Goal: Task Accomplishment & Management: Manage account settings

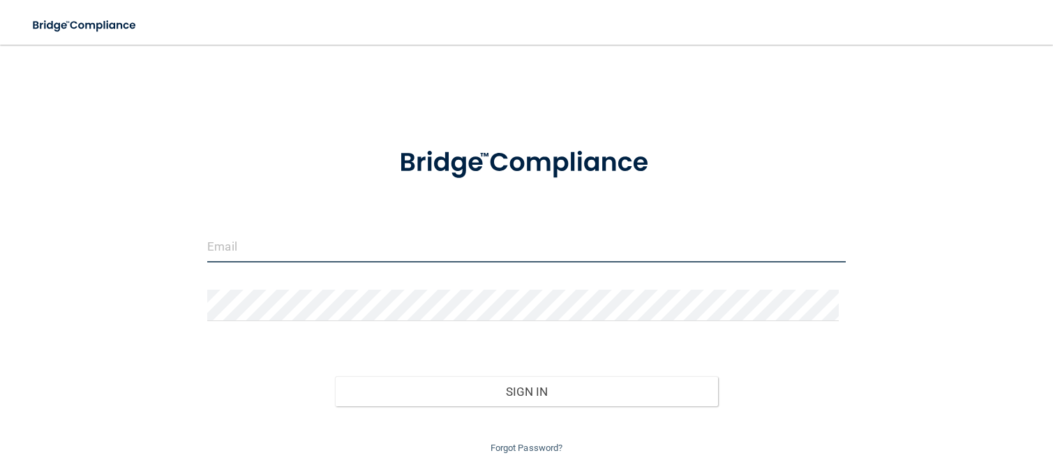
drag, startPoint x: 267, startPoint y: 235, endPoint x: 271, endPoint y: 244, distance: 10.0
click at [267, 235] on input "email" at bounding box center [526, 246] width 638 height 31
click at [341, 247] on input "[EMAIL_ADDRESS][DOMAIN_NAME]" at bounding box center [526, 246] width 638 height 31
drag, startPoint x: 326, startPoint y: 251, endPoint x: 45, endPoint y: 285, distance: 283.2
click at [61, 290] on div "[EMAIL_ADDRESS][DOMAIN_NAME] Invalid email/password. You don't have permission …" at bounding box center [526, 258] width 997 height 398
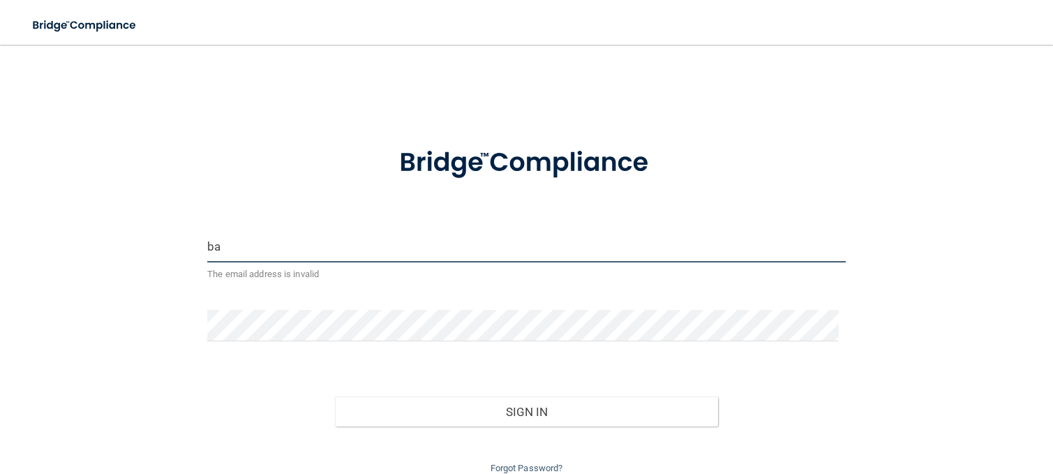
type input "b"
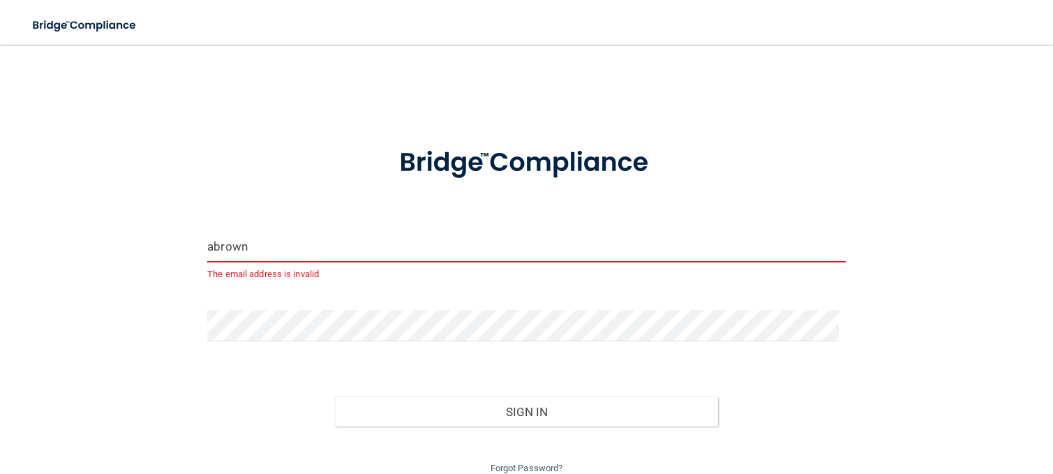
click at [281, 253] on input "abrown" at bounding box center [526, 246] width 638 height 31
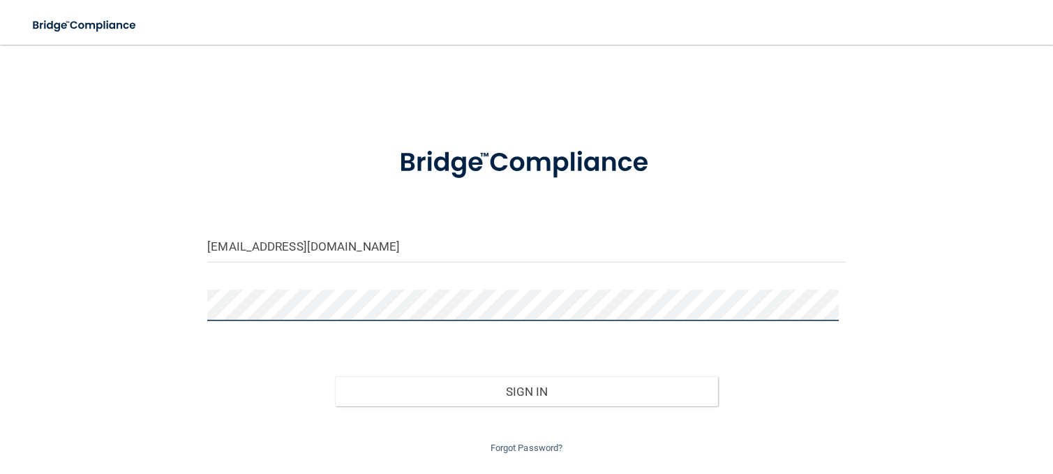
click at [177, 312] on div "[EMAIL_ADDRESS][DOMAIN_NAME] Invalid email/password. You don't have permission …" at bounding box center [526, 258] width 997 height 398
click at [335, 376] on button "Sign In" at bounding box center [526, 391] width 383 height 31
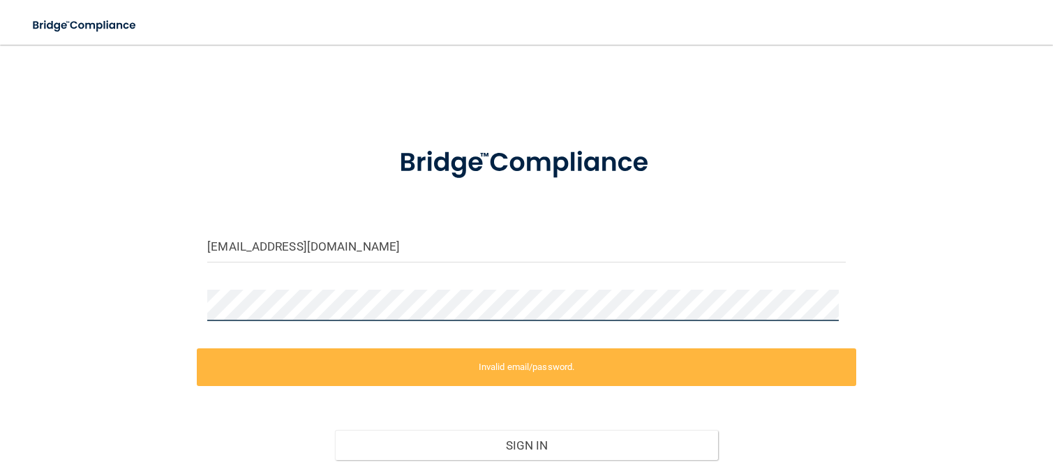
click at [180, 284] on div "[EMAIL_ADDRESS][DOMAIN_NAME] Invalid email/password. You don't have permission …" at bounding box center [526, 284] width 997 height 451
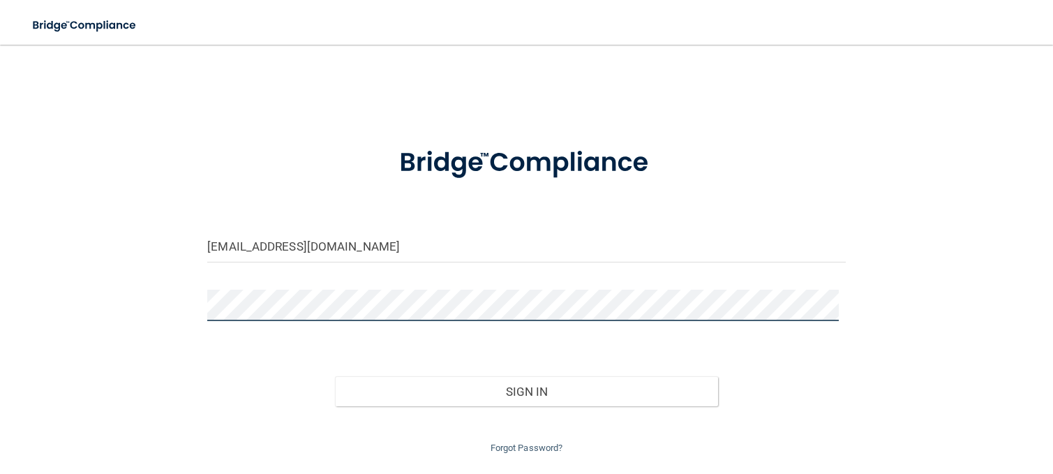
click at [335, 376] on button "Sign In" at bounding box center [526, 391] width 383 height 31
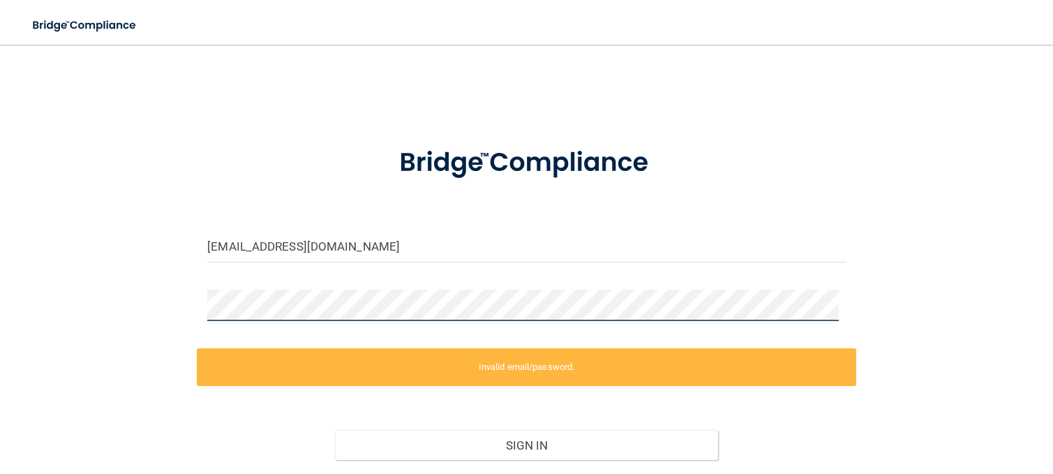
click at [122, 290] on div "[EMAIL_ADDRESS][DOMAIN_NAME] Invalid email/password. You don't have permission …" at bounding box center [526, 284] width 997 height 451
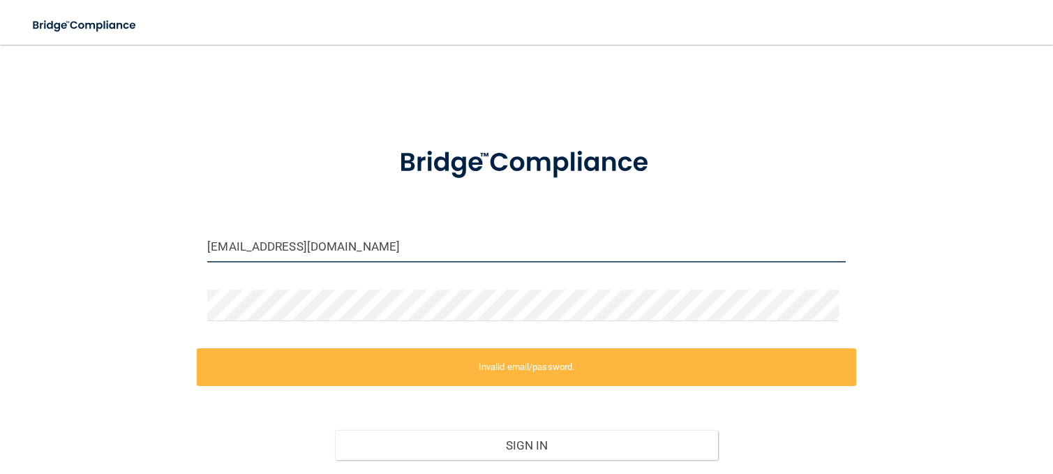
click at [347, 251] on input "[EMAIL_ADDRESS][DOMAIN_NAME]" at bounding box center [526, 246] width 638 height 31
click at [334, 253] on input "[EMAIL_ADDRESS][DOMAIN_NAME]" at bounding box center [526, 246] width 638 height 31
drag, startPoint x: 256, startPoint y: 248, endPoint x: 134, endPoint y: 241, distance: 122.3
click at [137, 242] on div "[EMAIL_ADDRESS][DOMAIN_NAME] Invalid email/password. You don't have permission …" at bounding box center [526, 284] width 997 height 451
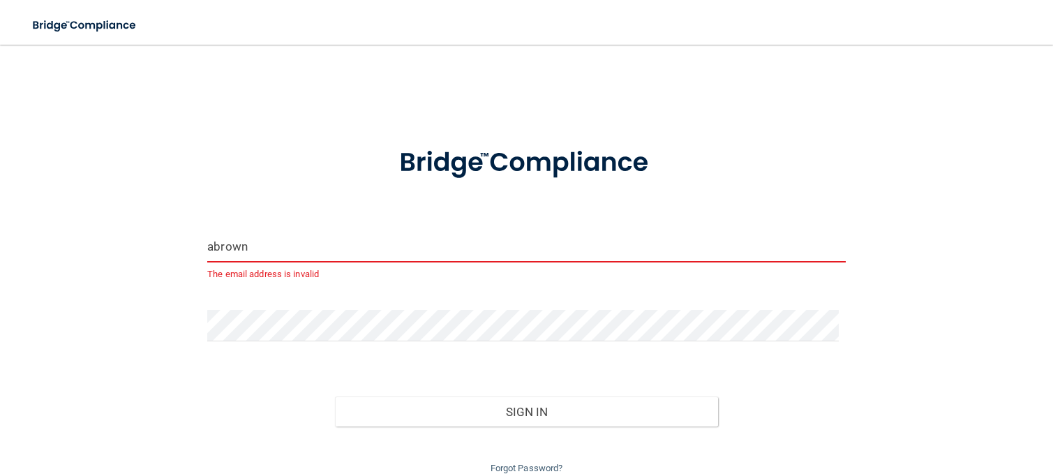
type input "[EMAIL_ADDRESS][DOMAIN_NAME]"
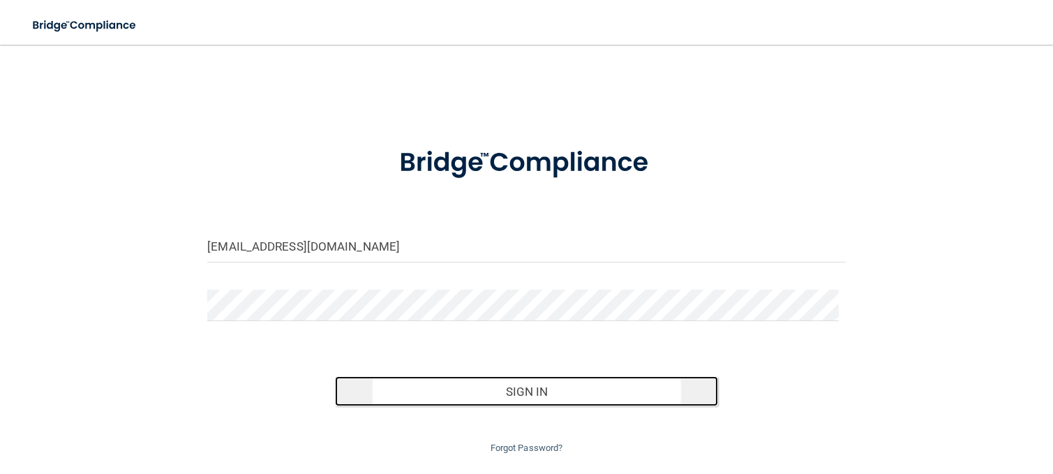
click at [390, 380] on button "Sign In" at bounding box center [526, 391] width 383 height 31
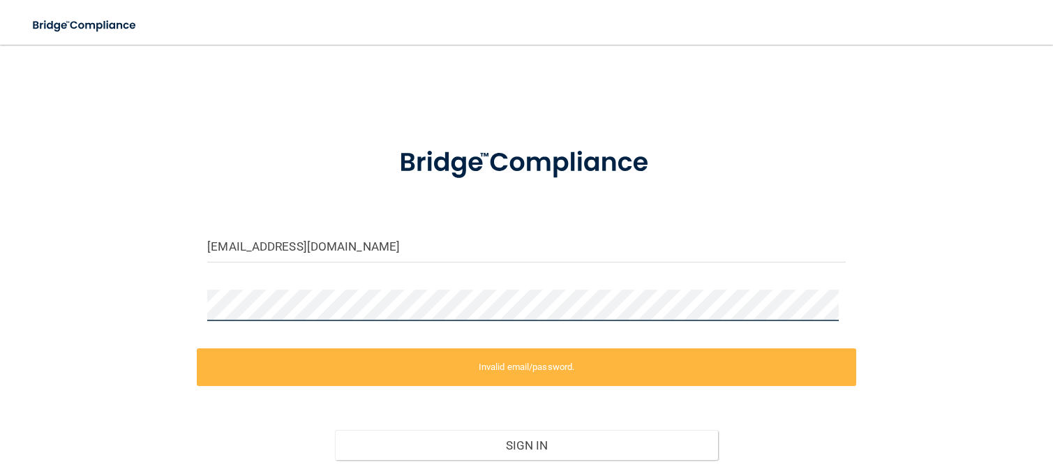
click at [0, 263] on html "Toggle navigation Manage My Enterprise Manage My Location [EMAIL_ADDRESS][DOMAI…" at bounding box center [526, 237] width 1053 height 474
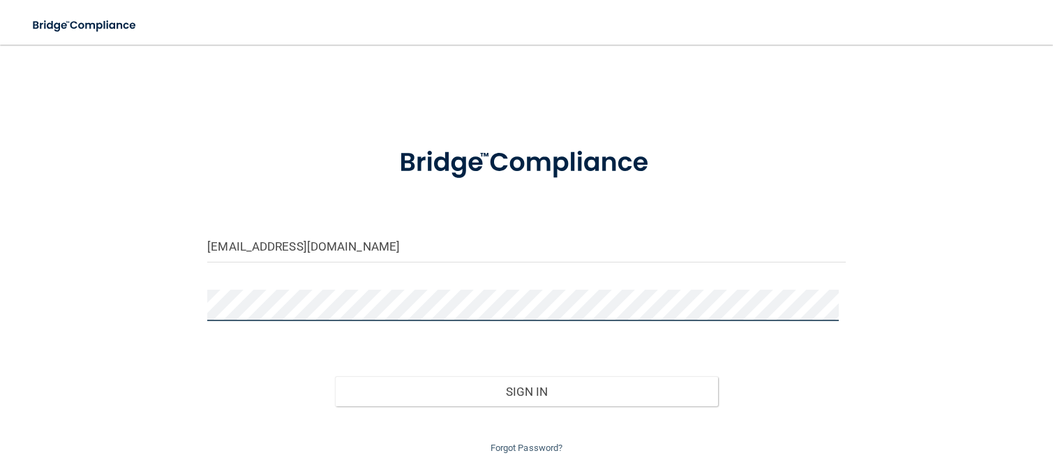
click at [335, 376] on button "Sign In" at bounding box center [526, 391] width 383 height 31
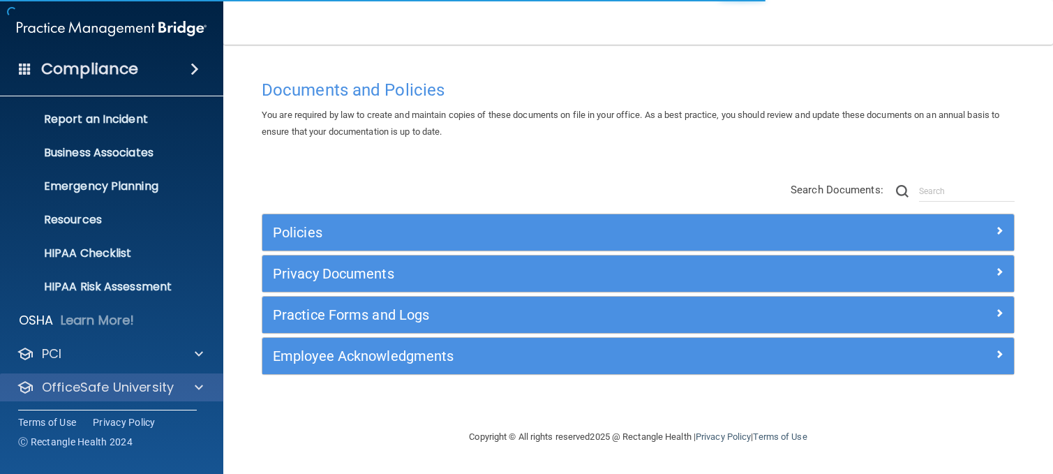
scroll to position [105, 0]
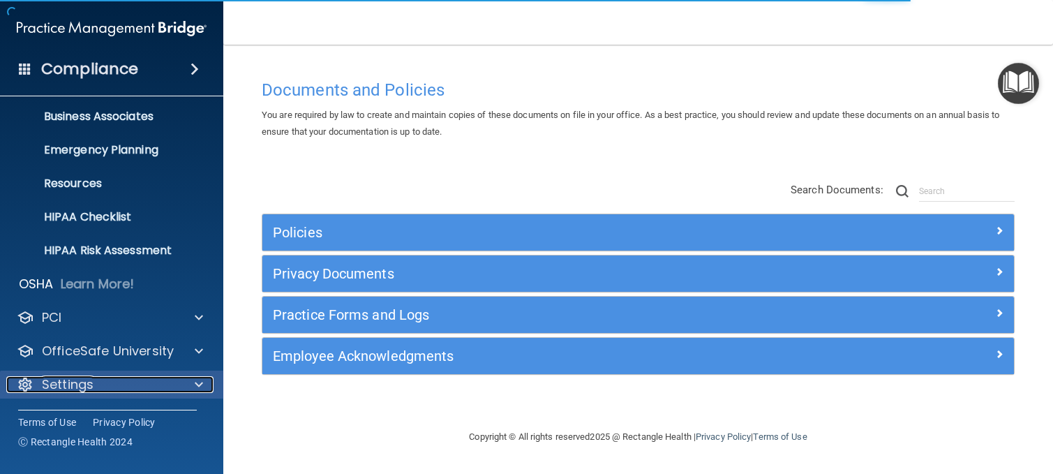
click at [117, 391] on div "Settings" at bounding box center [92, 384] width 173 height 17
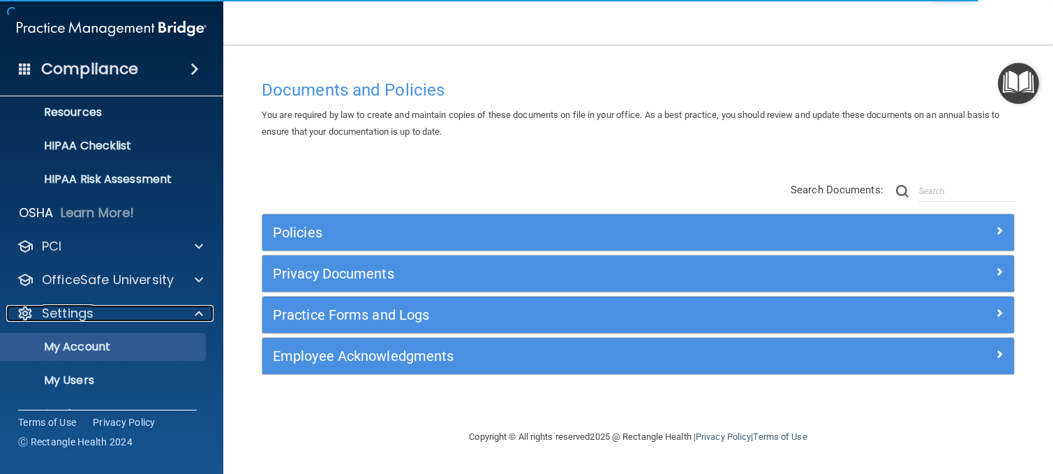
scroll to position [239, 0]
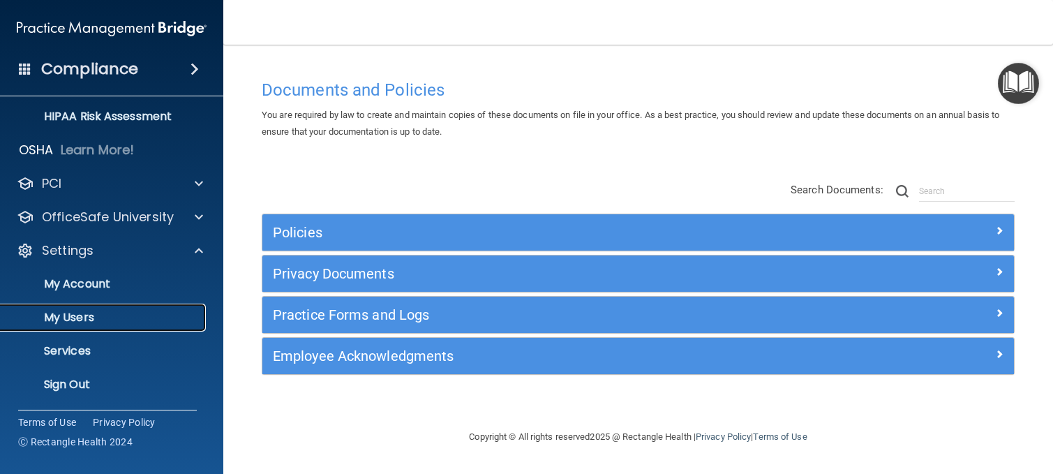
click at [87, 312] on p "My Users" at bounding box center [104, 318] width 190 height 14
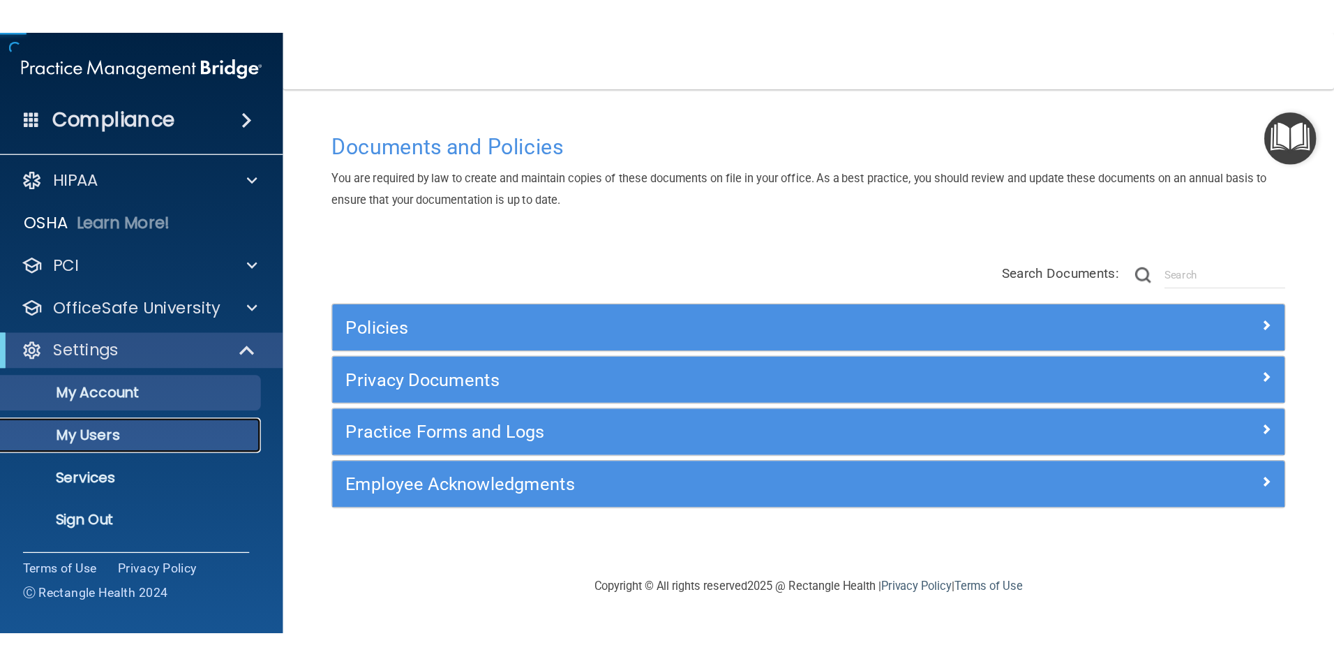
scroll to position [5, 0]
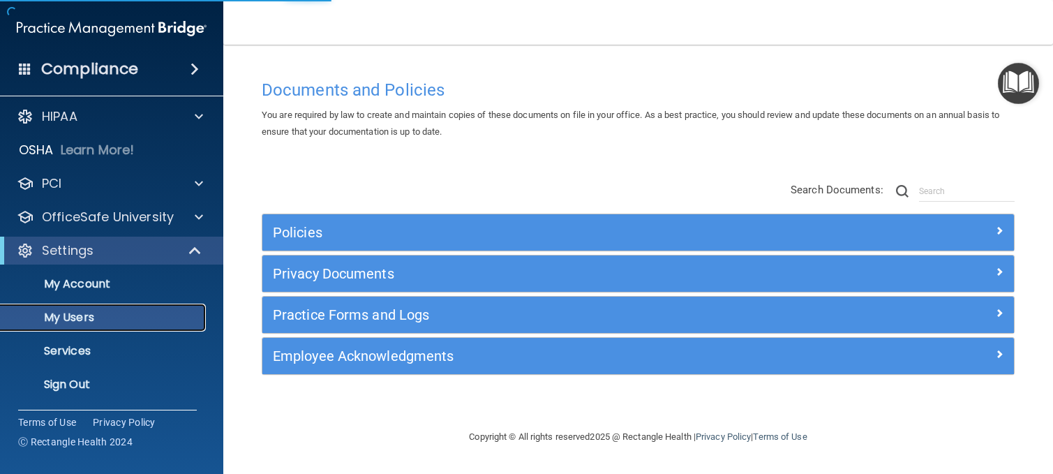
click at [151, 317] on p "My Users" at bounding box center [104, 318] width 190 height 14
select select "20"
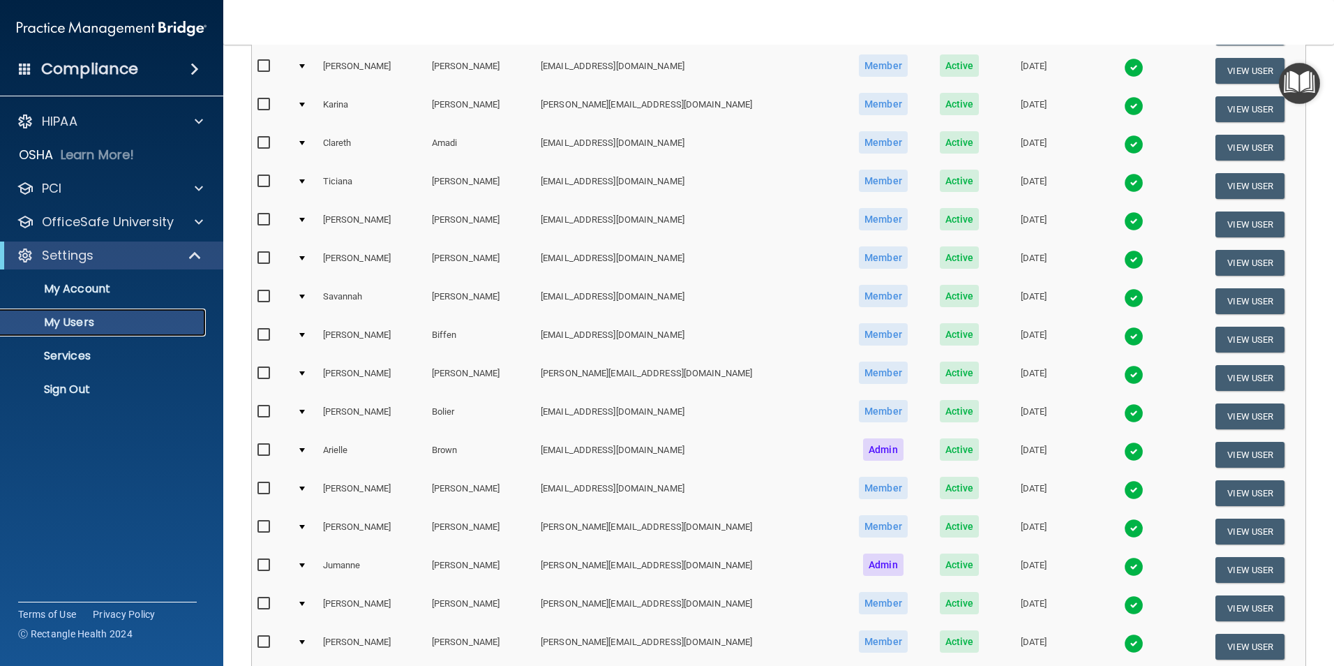
scroll to position [489, 0]
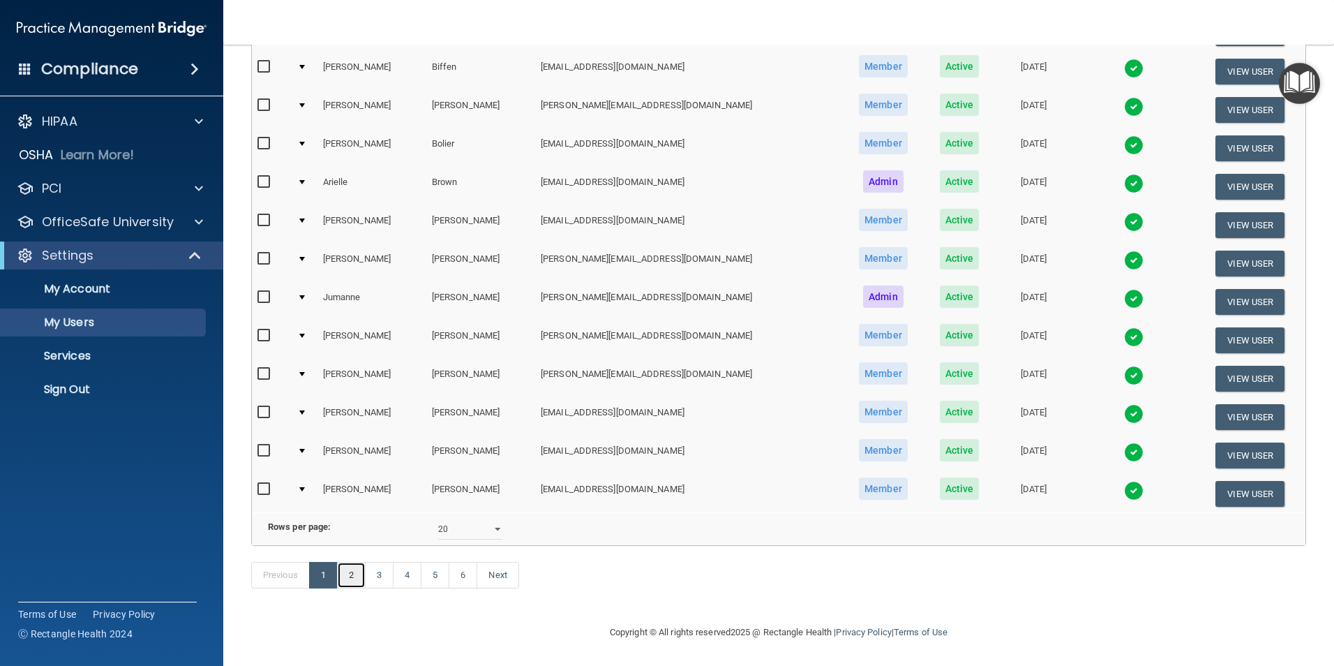
click at [354, 473] on link "2" at bounding box center [351, 575] width 29 height 27
select select "20"
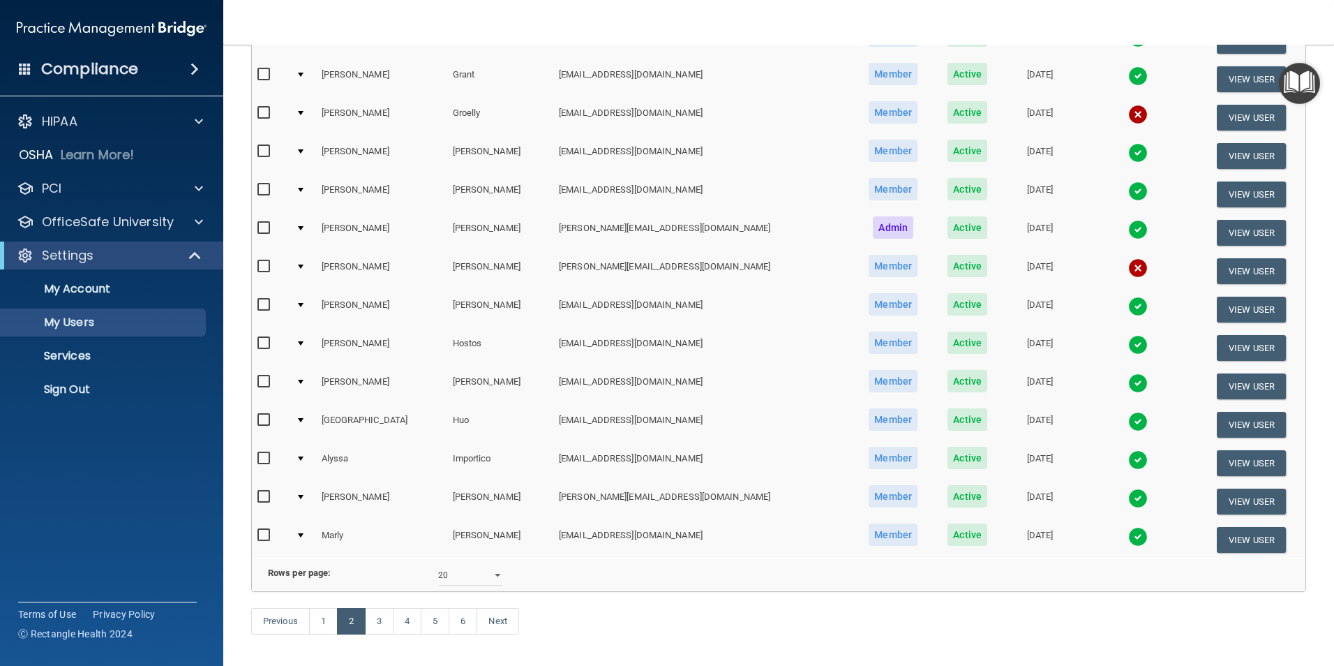
scroll to position [488, 0]
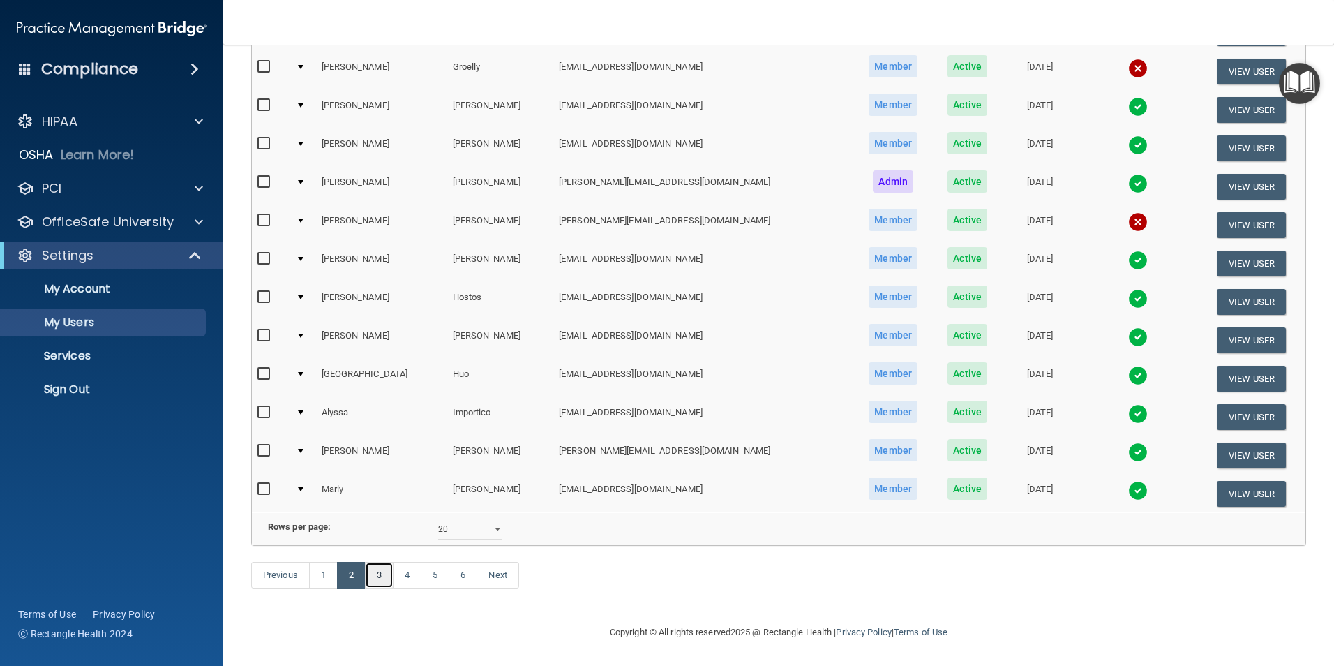
click at [387, 473] on link "3" at bounding box center [379, 575] width 29 height 27
select select "20"
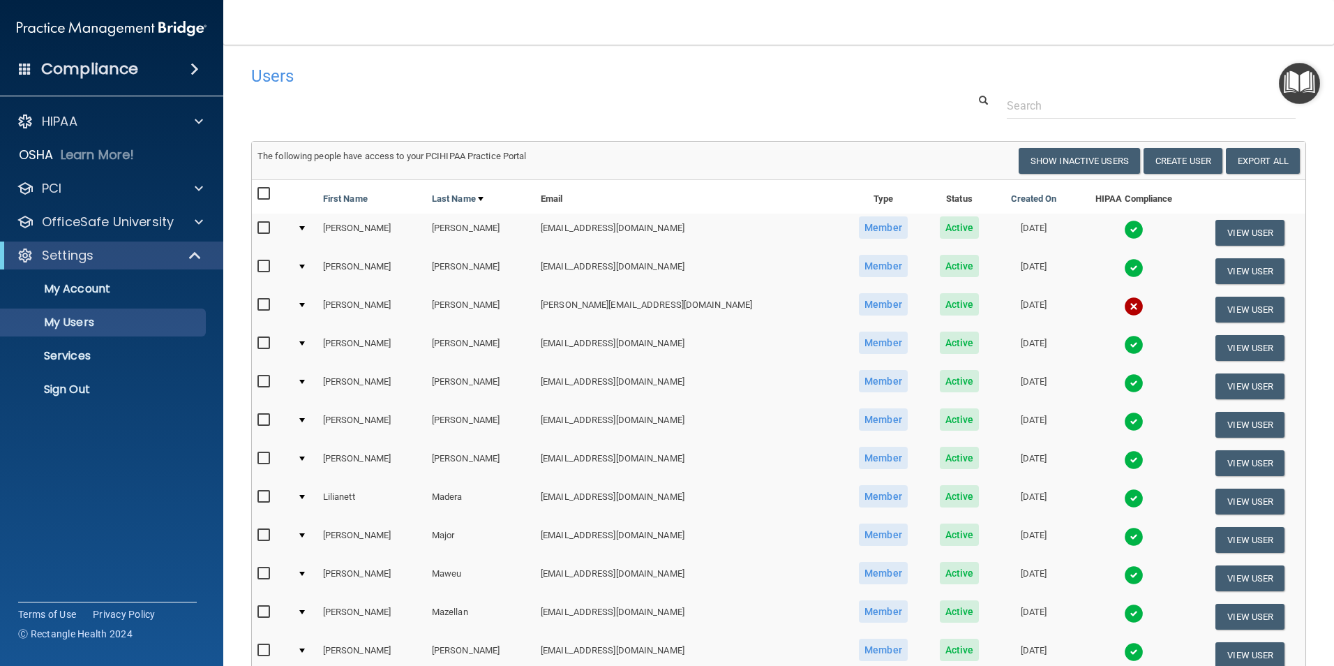
click at [305, 267] on div at bounding box center [302, 266] width 6 height 4
click at [305, 265] on div at bounding box center [302, 266] width 6 height 4
